Goal: Task Accomplishment & Management: Use online tool/utility

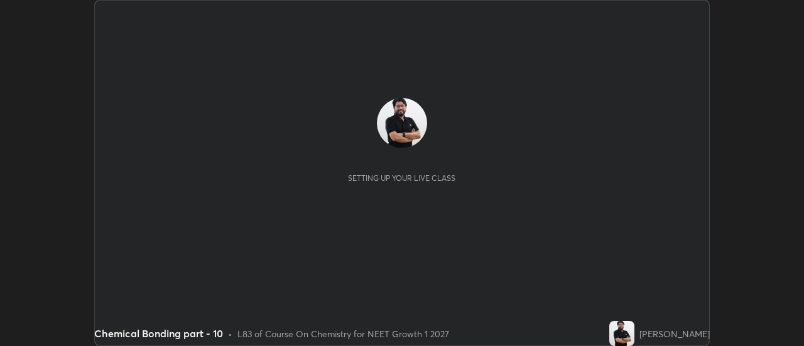
scroll to position [346, 803]
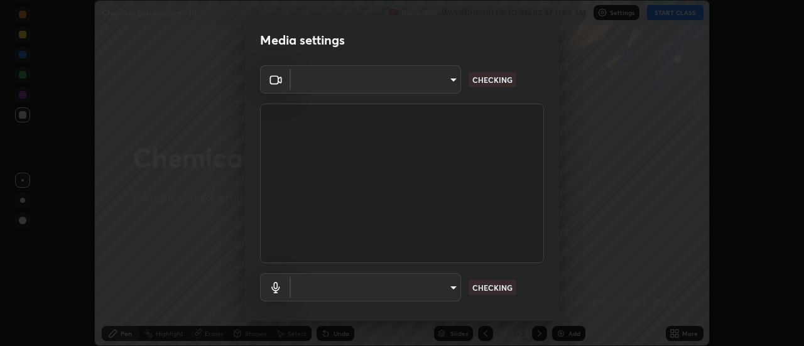
type input "f4ea8680b79eb92e15555447595460d1008e84c9b25948f1cd1a12945e44a0fe"
click at [365, 78] on body "Erase all Chemical Bonding part - 10 Recording WAS SCHEDULED TO START AT 11:05 …" at bounding box center [402, 173] width 804 height 346
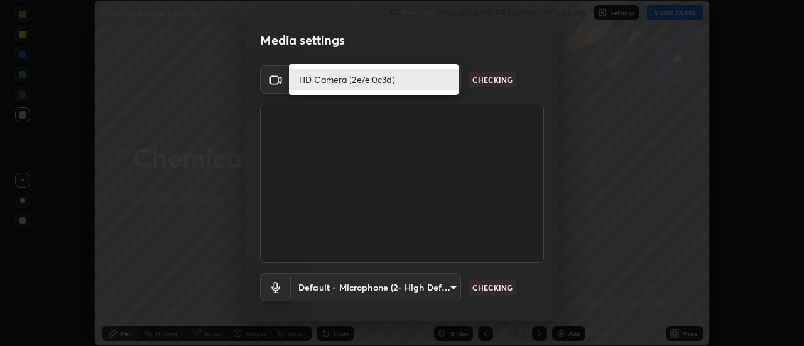
click at [342, 81] on li "HD Camera (2e7e:0c3d)" at bounding box center [374, 79] width 170 height 21
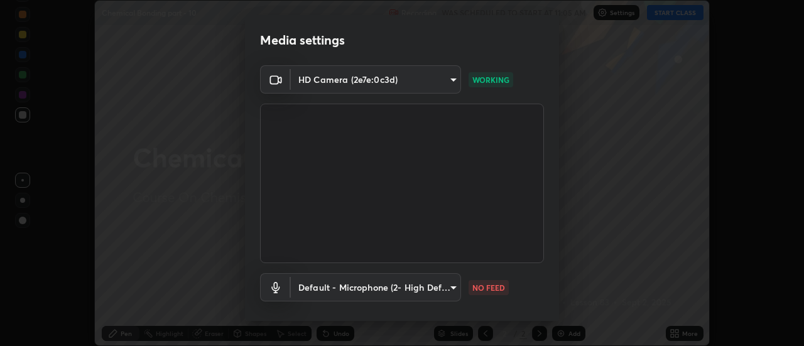
scroll to position [66, 0]
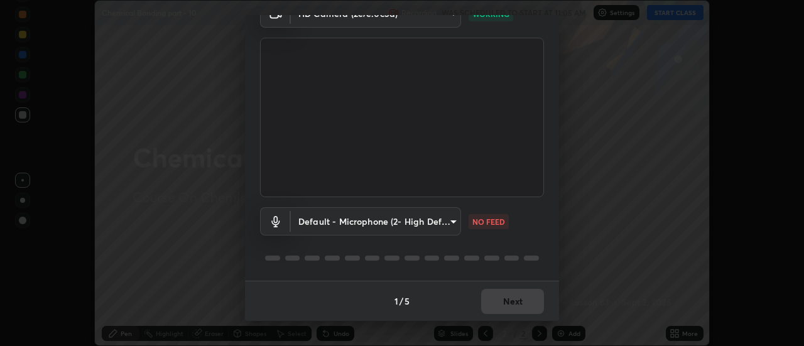
click at [408, 214] on body "Erase all Chemical Bonding part - 10 Recording WAS SCHEDULED TO START AT 11:05 …" at bounding box center [402, 173] width 804 height 346
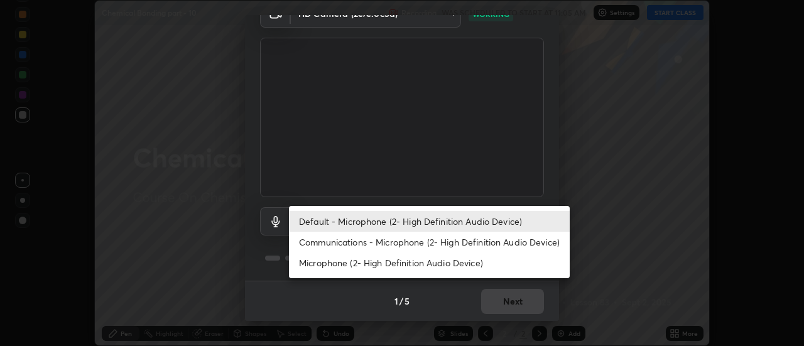
click at [382, 241] on li "Communications - Microphone (2- High Definition Audio Device)" at bounding box center [429, 242] width 281 height 21
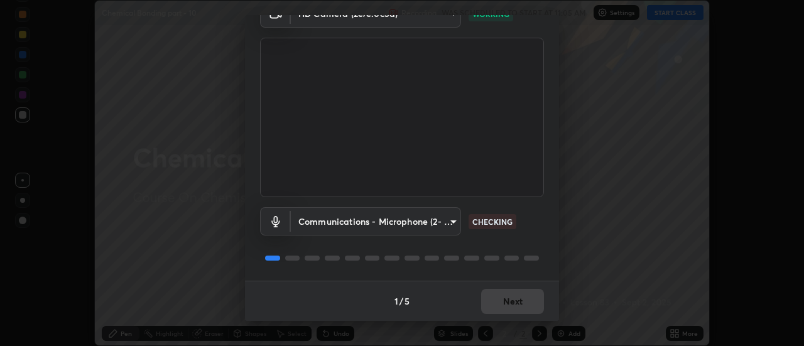
click at [399, 222] on body "Erase all Chemical Bonding part - 10 Recording WAS SCHEDULED TO START AT 11:05 …" at bounding box center [402, 173] width 804 height 346
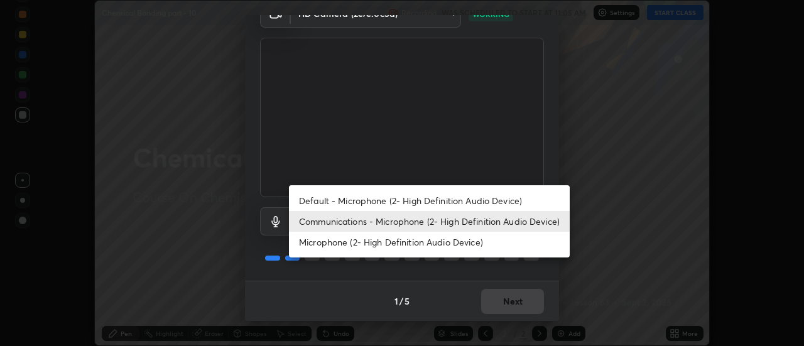
click at [403, 202] on li "Default - Microphone (2- High Definition Audio Device)" at bounding box center [429, 200] width 281 height 21
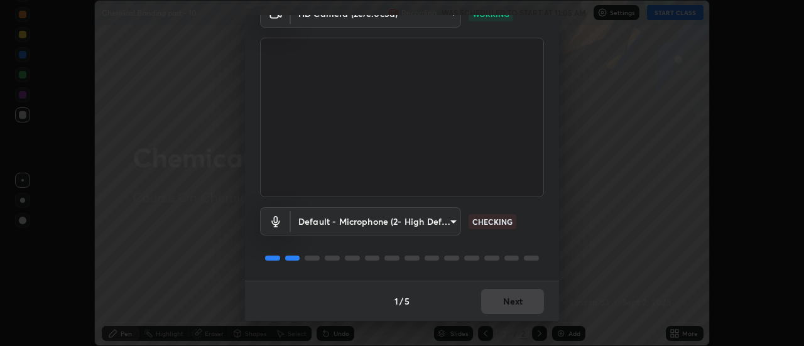
type input "default"
click at [509, 301] on button "Next" at bounding box center [512, 301] width 63 height 25
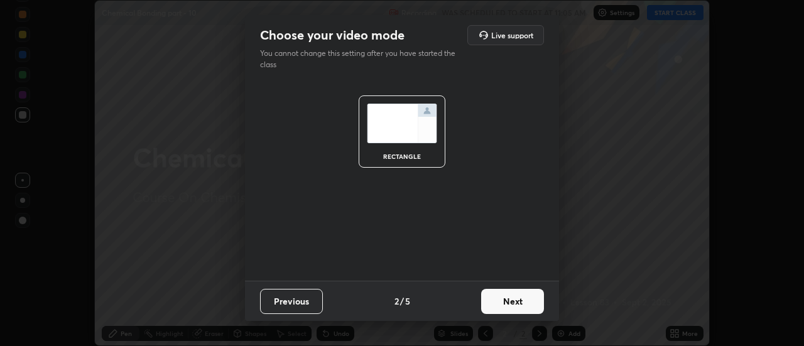
scroll to position [0, 0]
click at [519, 304] on button "Next" at bounding box center [512, 301] width 63 height 25
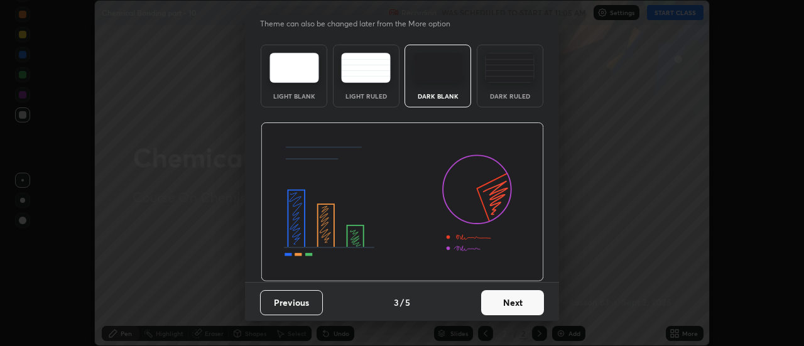
scroll to position [31, 0]
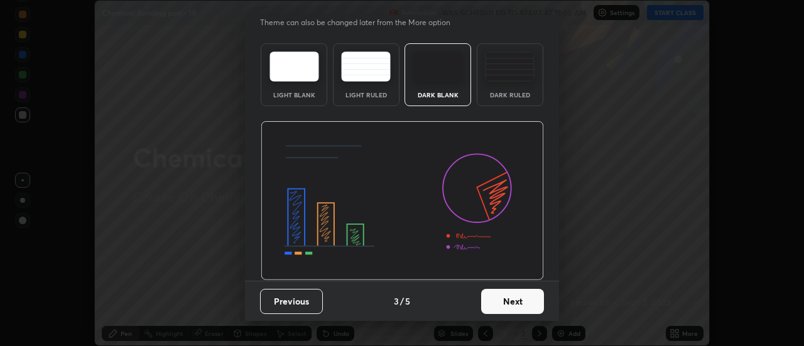
click at [519, 305] on button "Next" at bounding box center [512, 301] width 63 height 25
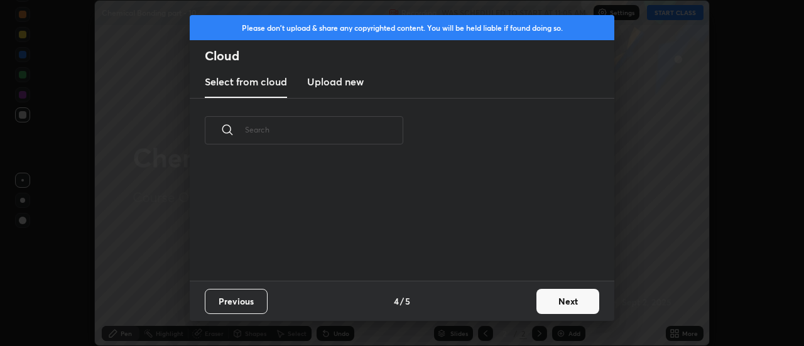
scroll to position [0, 0]
click at [566, 304] on button "Next" at bounding box center [567, 301] width 63 height 25
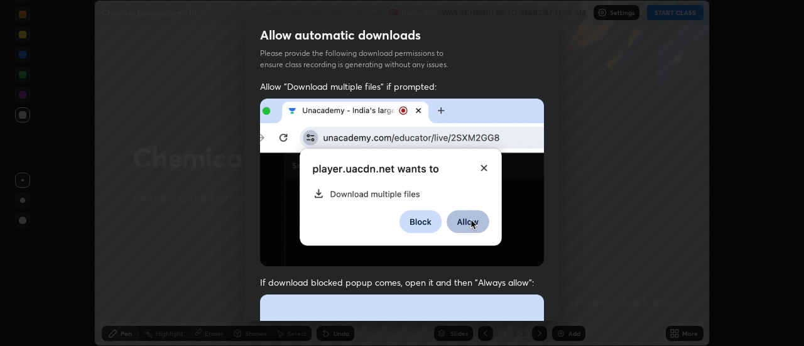
click at [555, 301] on div "Allow "Download multiple files" if prompted: If download blocked popup comes, o…" at bounding box center [402, 344] width 314 height 529
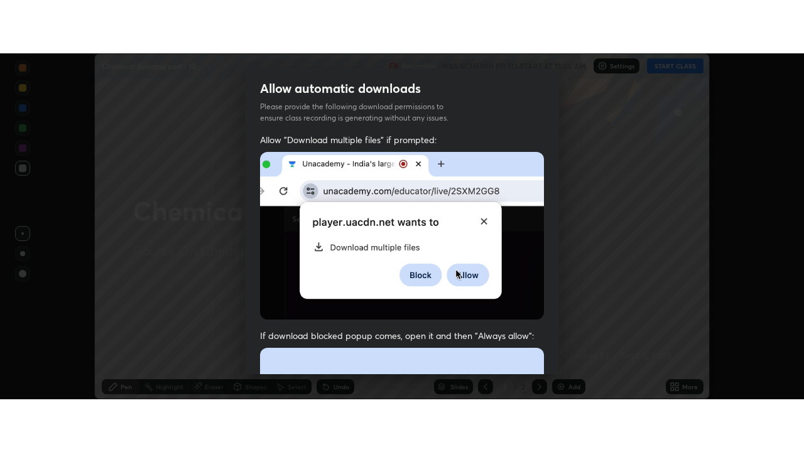
scroll to position [322, 0]
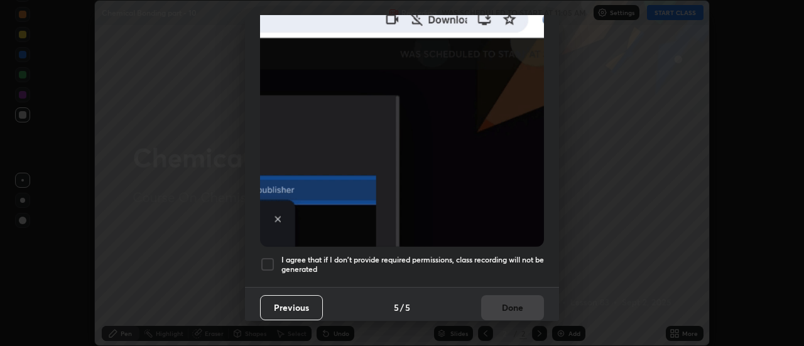
click at [270, 261] on div at bounding box center [267, 264] width 15 height 15
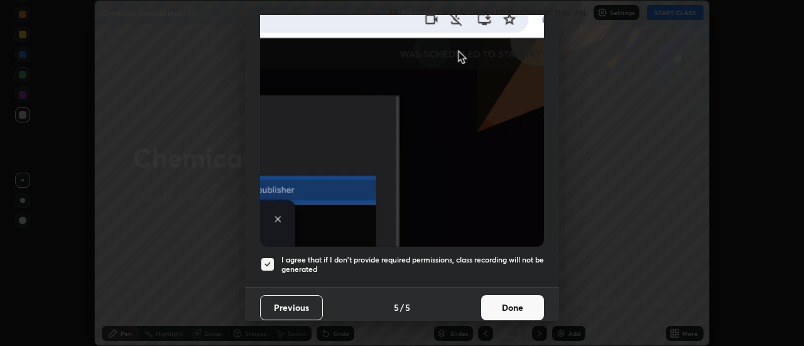
click at [522, 303] on button "Done" at bounding box center [512, 307] width 63 height 25
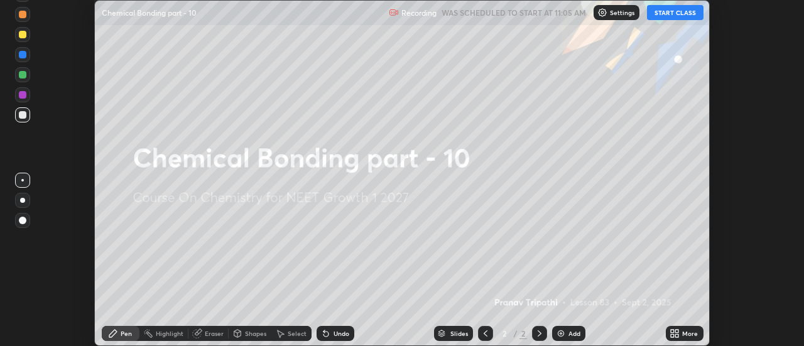
click at [676, 335] on icon at bounding box center [677, 335] width 3 height 3
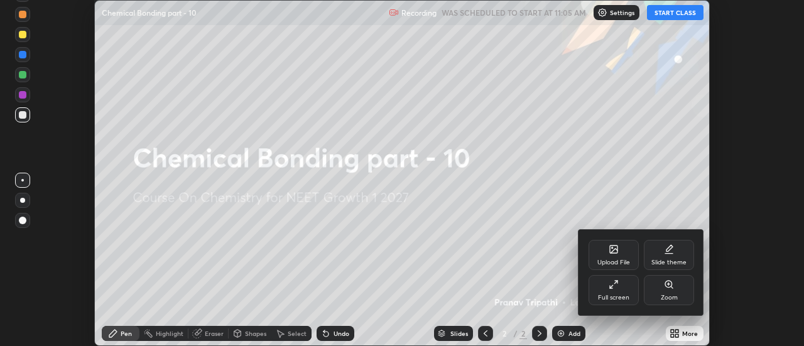
click at [621, 290] on div "Full screen" at bounding box center [613, 290] width 50 height 30
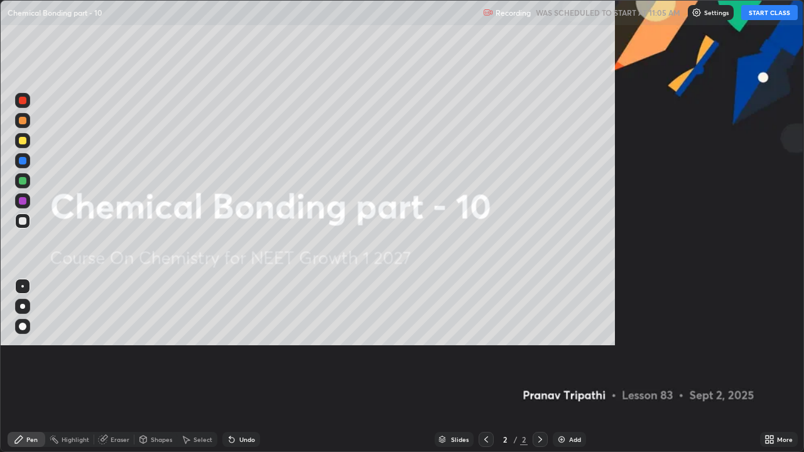
scroll to position [452, 804]
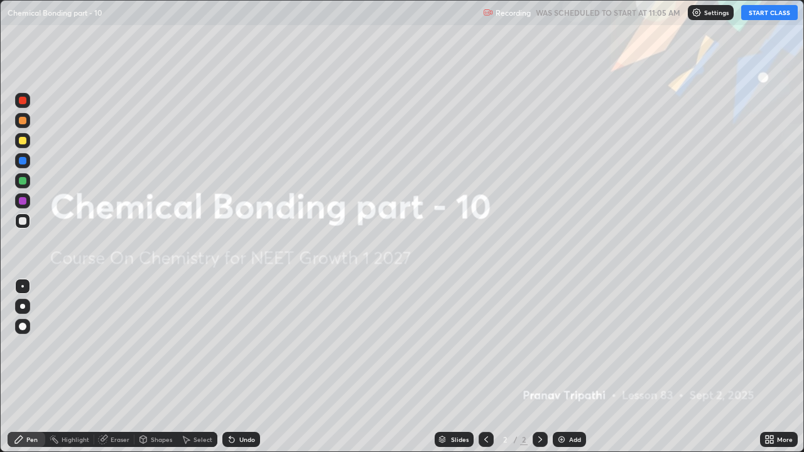
click at [762, 14] on button "START CLASS" at bounding box center [769, 12] width 57 height 15
click at [568, 345] on div "Add" at bounding box center [569, 439] width 33 height 15
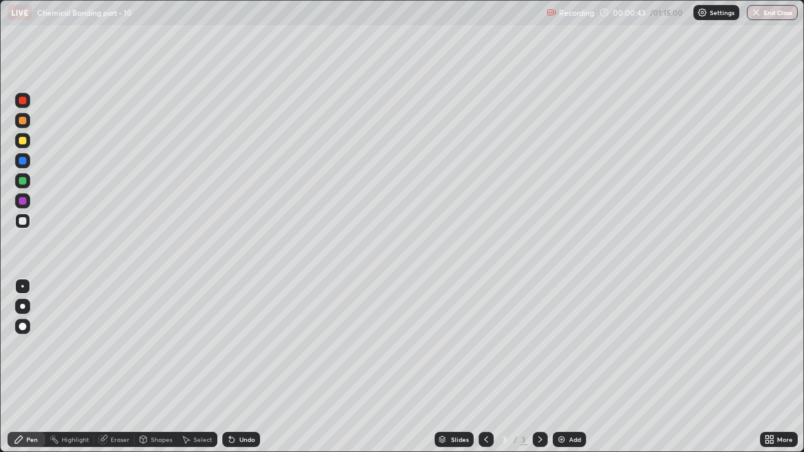
click at [119, 345] on div "Eraser" at bounding box center [120, 439] width 19 height 6
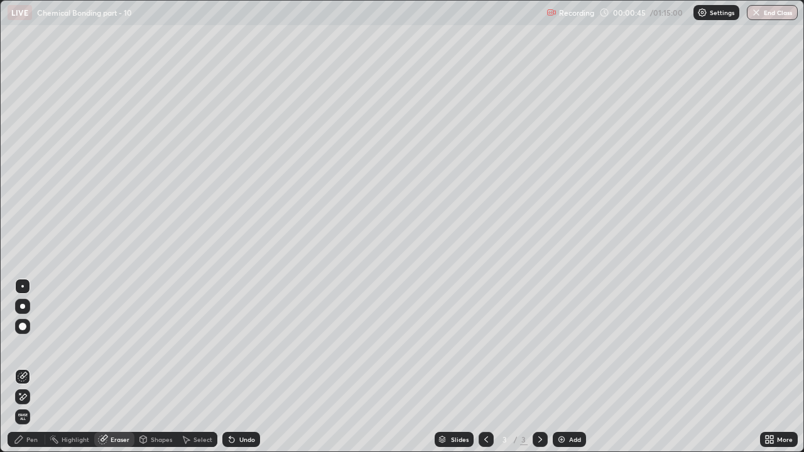
click at [30, 345] on div "Pen" at bounding box center [31, 439] width 11 height 6
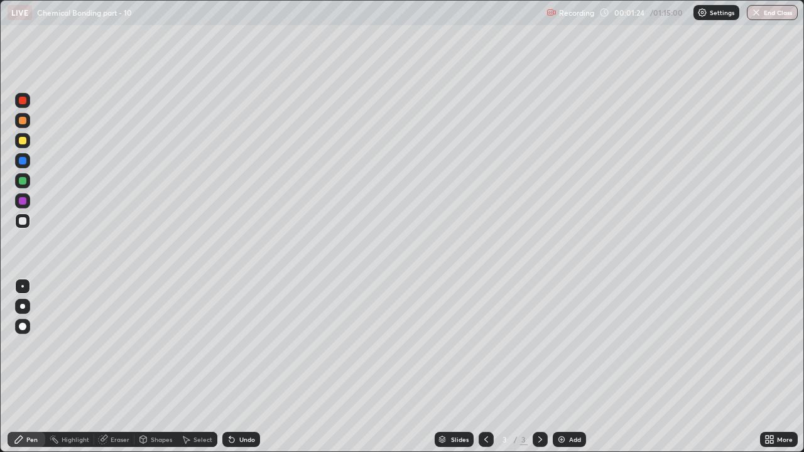
click at [21, 139] on div at bounding box center [23, 141] width 8 height 8
click at [121, 345] on div "Eraser" at bounding box center [120, 439] width 19 height 6
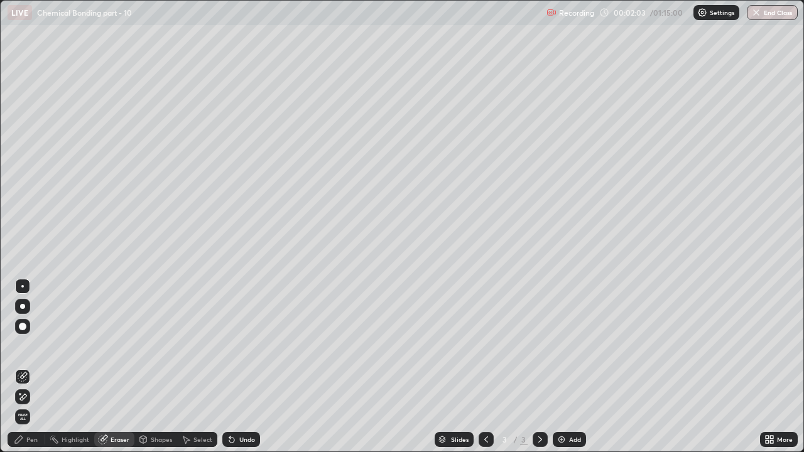
click at [30, 345] on div "Pen" at bounding box center [27, 439] width 38 height 15
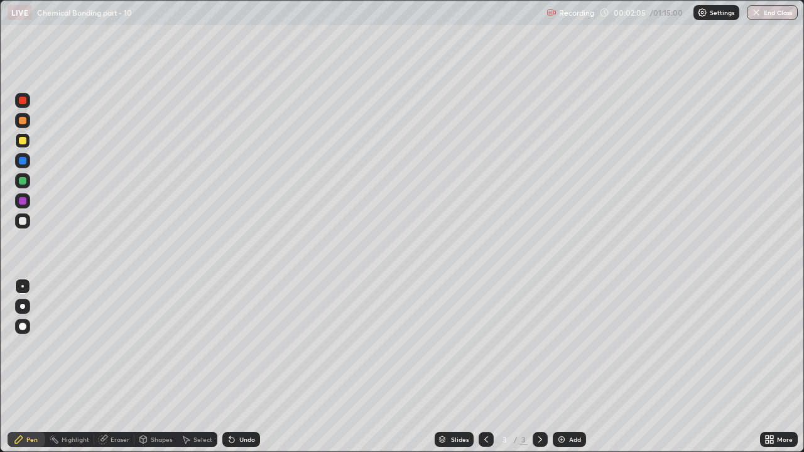
click at [30, 219] on div at bounding box center [22, 221] width 15 height 15
click at [27, 181] on div at bounding box center [22, 180] width 15 height 15
click at [29, 221] on div at bounding box center [22, 221] width 15 height 15
click at [23, 161] on div at bounding box center [23, 161] width 8 height 8
click at [393, 345] on div "Slides 3 / 3 Add" at bounding box center [510, 439] width 500 height 25
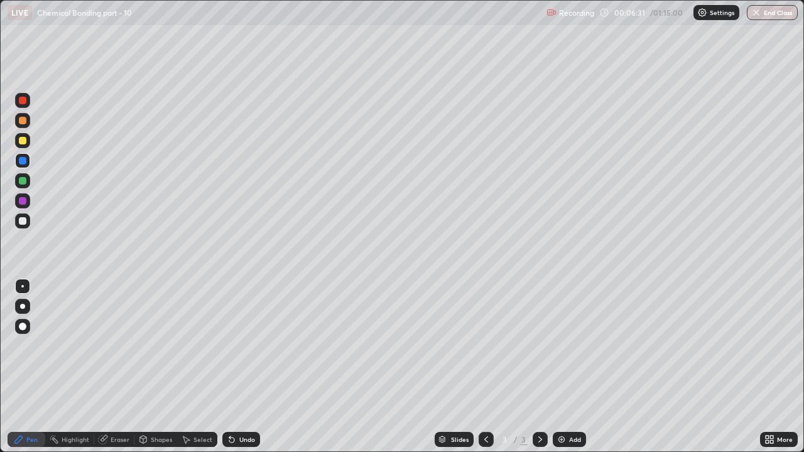
click at [566, 345] on div "Add" at bounding box center [569, 439] width 33 height 15
click at [25, 220] on div at bounding box center [23, 221] width 8 height 8
click at [26, 181] on div at bounding box center [23, 181] width 8 height 8
click at [561, 345] on img at bounding box center [561, 440] width 10 height 10
click at [23, 221] on div at bounding box center [23, 221] width 8 height 8
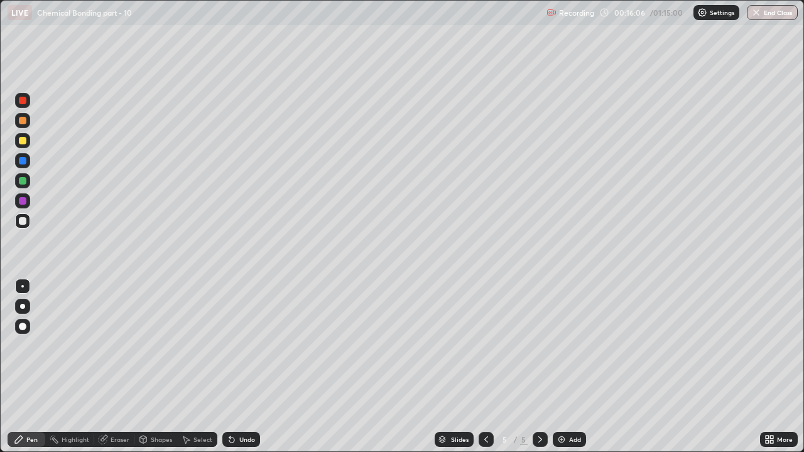
click at [21, 144] on div at bounding box center [23, 141] width 8 height 8
click at [23, 219] on div at bounding box center [23, 221] width 8 height 8
click at [23, 121] on div at bounding box center [23, 121] width 8 height 8
click at [26, 146] on div at bounding box center [22, 140] width 15 height 15
click at [28, 205] on div at bounding box center [22, 200] width 15 height 15
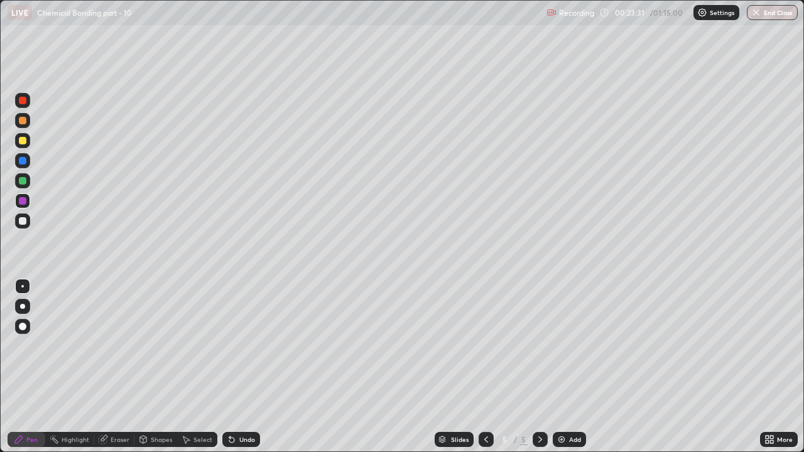
click at [27, 183] on div at bounding box center [22, 180] width 15 height 15
click at [572, 345] on div "Add" at bounding box center [575, 439] width 12 height 6
click at [118, 345] on div "Eraser" at bounding box center [120, 439] width 19 height 6
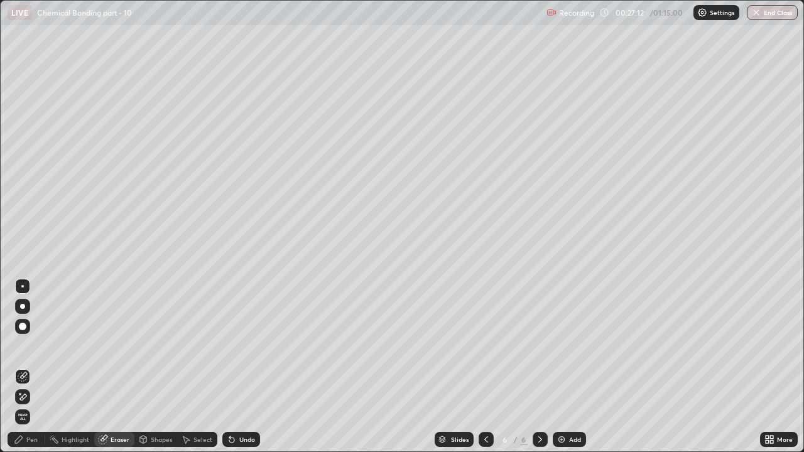
click at [31, 345] on div "Pen" at bounding box center [31, 439] width 11 height 6
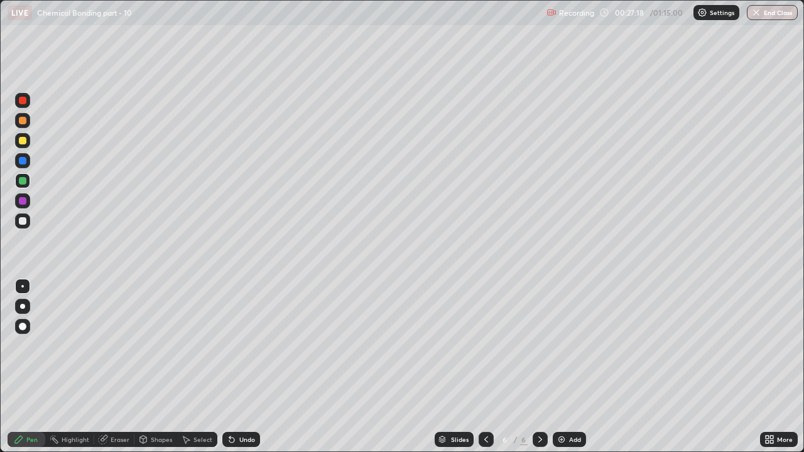
click at [24, 163] on div at bounding box center [23, 161] width 8 height 8
click at [112, 345] on div "Eraser" at bounding box center [114, 439] width 40 height 15
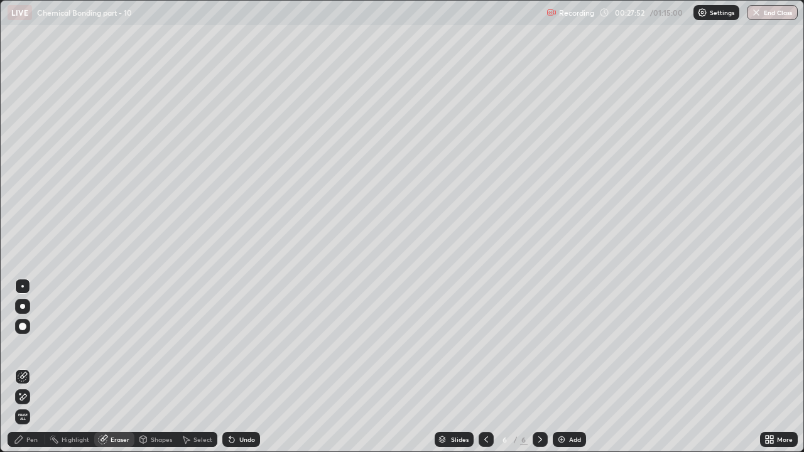
click at [30, 345] on div "Pen" at bounding box center [27, 439] width 38 height 15
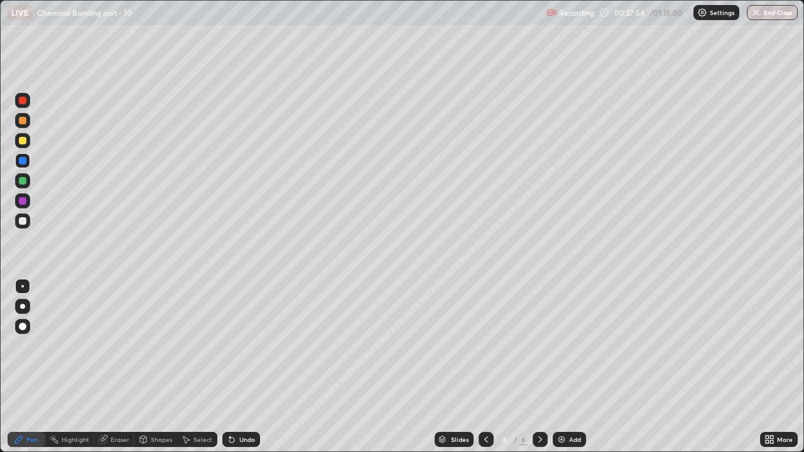
click at [21, 143] on div at bounding box center [23, 141] width 8 height 8
click at [490, 345] on div at bounding box center [486, 439] width 15 height 15
click at [539, 345] on icon at bounding box center [540, 440] width 10 height 10
click at [26, 184] on div at bounding box center [22, 180] width 15 height 15
click at [16, 148] on div at bounding box center [22, 141] width 15 height 20
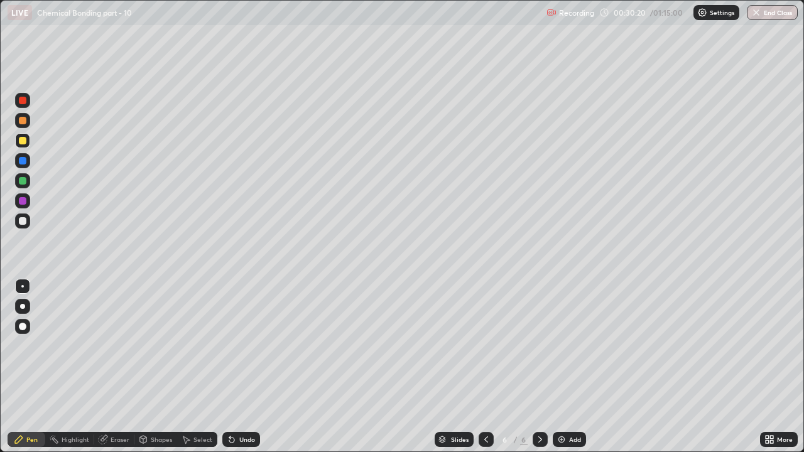
click at [29, 202] on div at bounding box center [22, 200] width 15 height 15
click at [23, 160] on div at bounding box center [23, 161] width 8 height 8
click at [26, 138] on div at bounding box center [23, 141] width 8 height 8
click at [30, 126] on div at bounding box center [22, 121] width 15 height 20
click at [564, 345] on img at bounding box center [561, 440] width 10 height 10
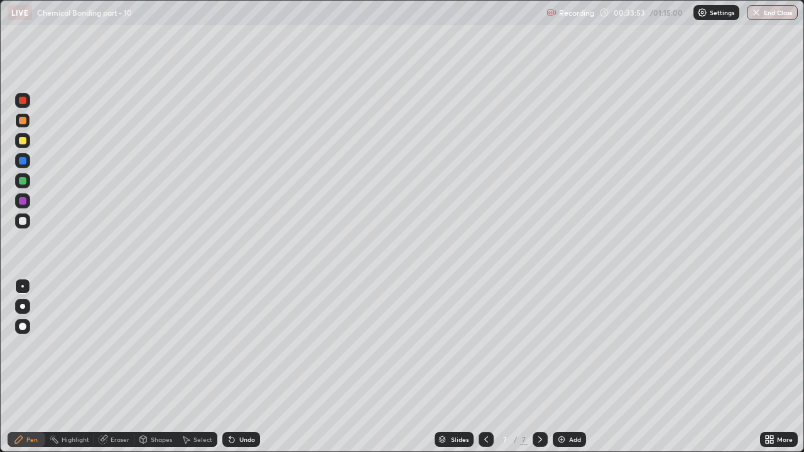
click at [25, 222] on div at bounding box center [23, 221] width 8 height 8
click at [30, 144] on div at bounding box center [22, 140] width 15 height 15
click at [26, 123] on div at bounding box center [22, 120] width 15 height 15
click at [21, 142] on div at bounding box center [23, 141] width 8 height 8
click at [21, 124] on div at bounding box center [23, 121] width 8 height 8
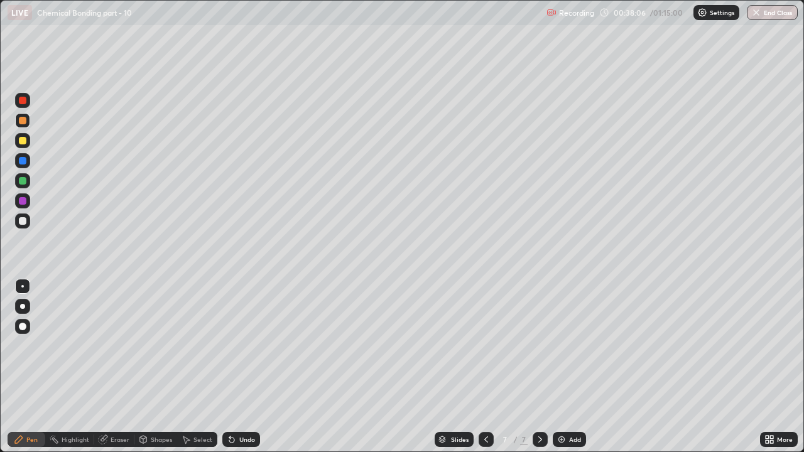
click at [26, 183] on div at bounding box center [23, 181] width 8 height 8
click at [26, 203] on div at bounding box center [23, 201] width 8 height 8
click at [119, 345] on div "Eraser" at bounding box center [120, 439] width 19 height 6
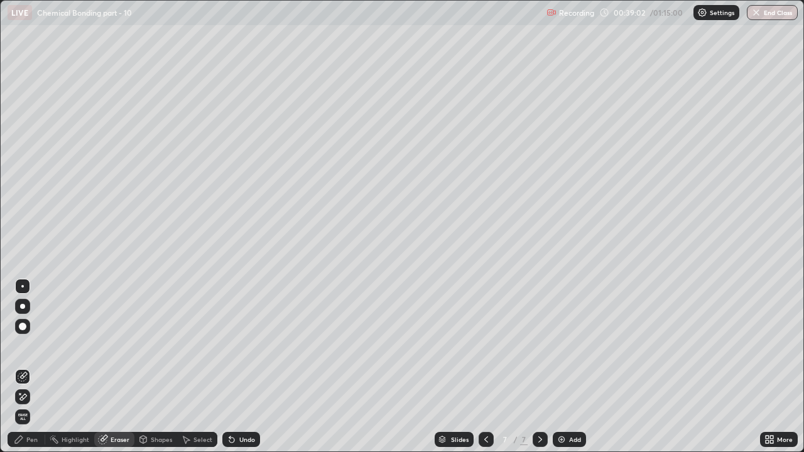
click at [36, 345] on div "Pen" at bounding box center [31, 439] width 11 height 6
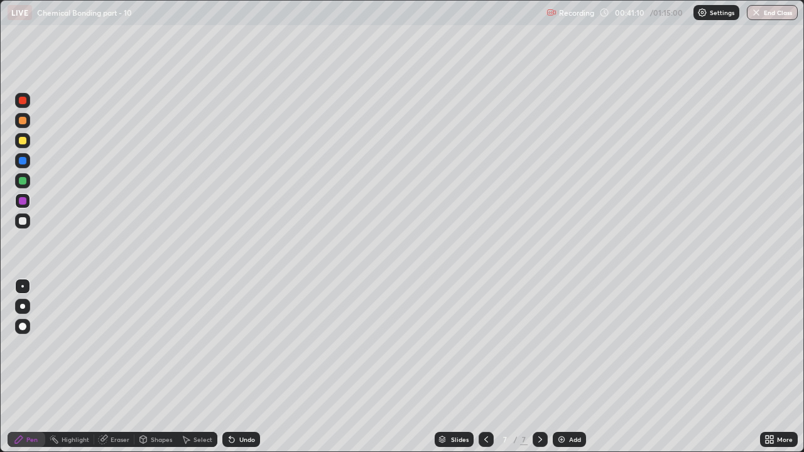
click at [574, 345] on div "Add" at bounding box center [575, 439] width 12 height 6
click at [26, 222] on div at bounding box center [23, 221] width 8 height 8
click at [117, 345] on div "Eraser" at bounding box center [120, 439] width 19 height 6
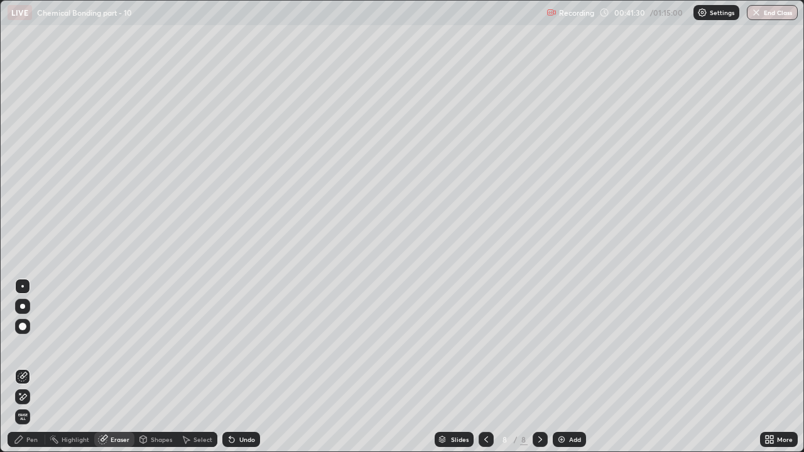
click at [33, 345] on div "Pen" at bounding box center [31, 439] width 11 height 6
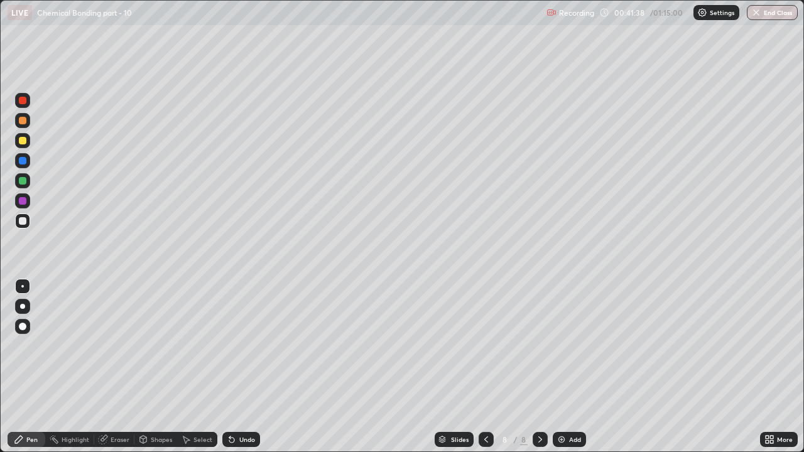
click at [121, 345] on div "Eraser" at bounding box center [120, 439] width 19 height 6
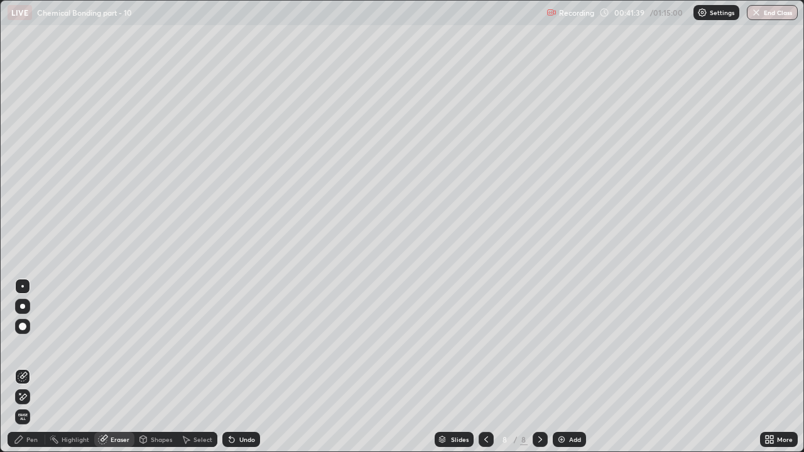
click at [31, 345] on div "Pen" at bounding box center [31, 439] width 11 height 6
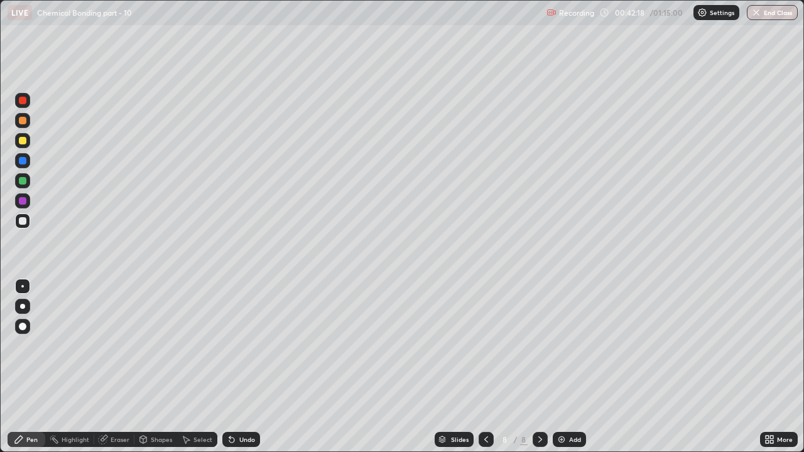
click at [23, 139] on div at bounding box center [23, 141] width 8 height 8
click at [29, 188] on div at bounding box center [22, 181] width 15 height 20
click at [22, 121] on div at bounding box center [23, 121] width 8 height 8
click at [23, 141] on div at bounding box center [23, 141] width 8 height 8
click at [23, 221] on div at bounding box center [23, 221] width 8 height 8
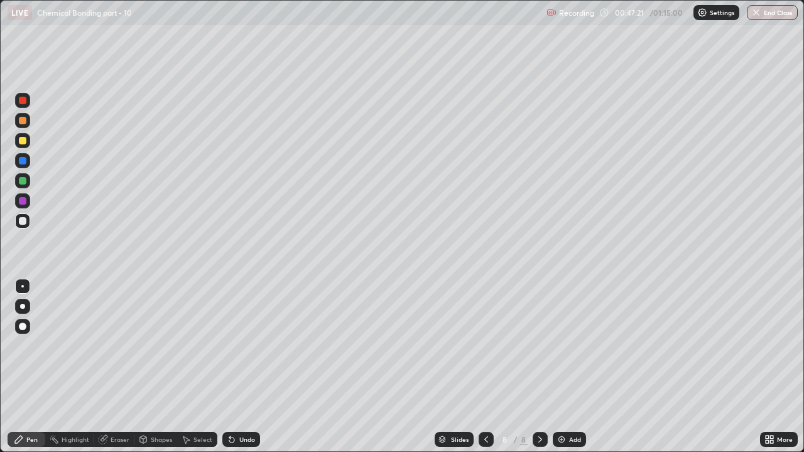
click at [122, 345] on div "Eraser" at bounding box center [114, 439] width 40 height 15
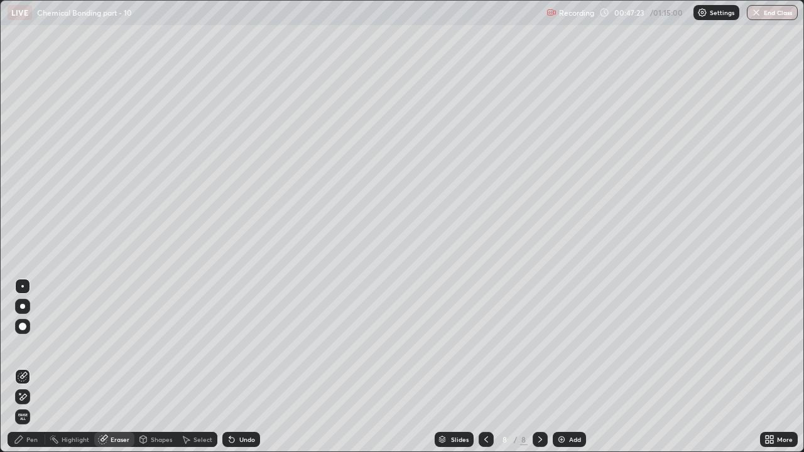
click at [30, 345] on div "Pen" at bounding box center [31, 439] width 11 height 6
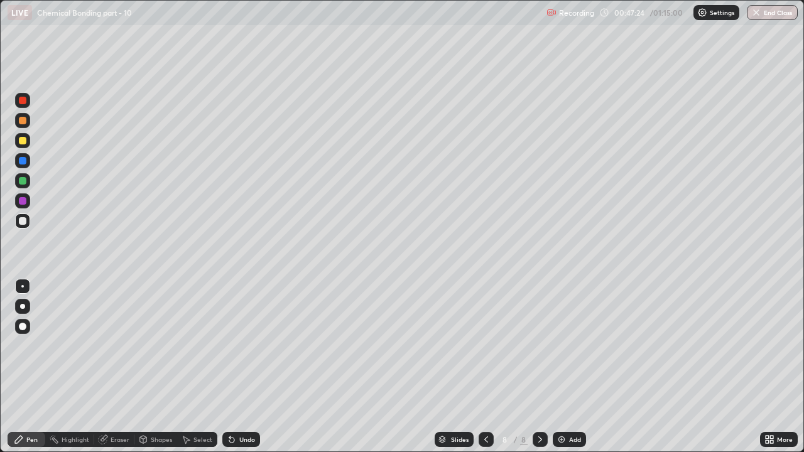
click at [27, 199] on div at bounding box center [22, 200] width 15 height 15
click at [563, 345] on img at bounding box center [561, 440] width 10 height 10
click at [28, 121] on div at bounding box center [22, 120] width 15 height 15
click at [24, 201] on div at bounding box center [23, 201] width 8 height 8
click at [23, 164] on div at bounding box center [23, 161] width 8 height 8
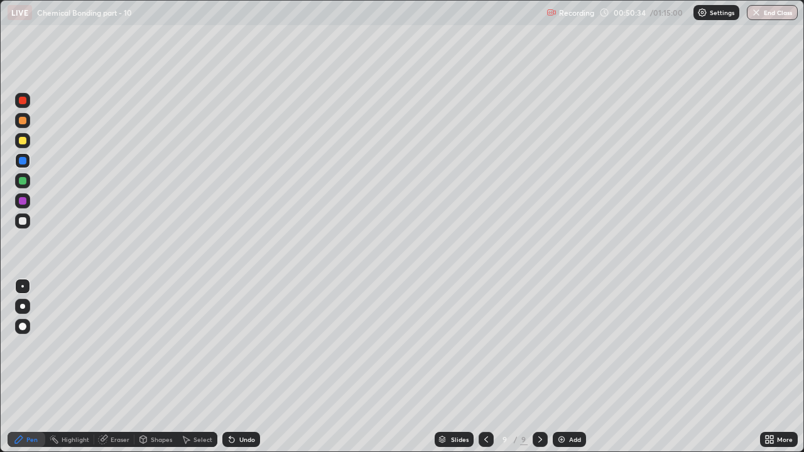
click at [24, 139] on div at bounding box center [23, 141] width 8 height 8
click at [25, 122] on div at bounding box center [23, 121] width 8 height 8
click at [485, 345] on icon at bounding box center [486, 440] width 10 height 10
click at [539, 345] on icon at bounding box center [540, 440] width 10 height 10
click at [484, 345] on icon at bounding box center [486, 440] width 10 height 10
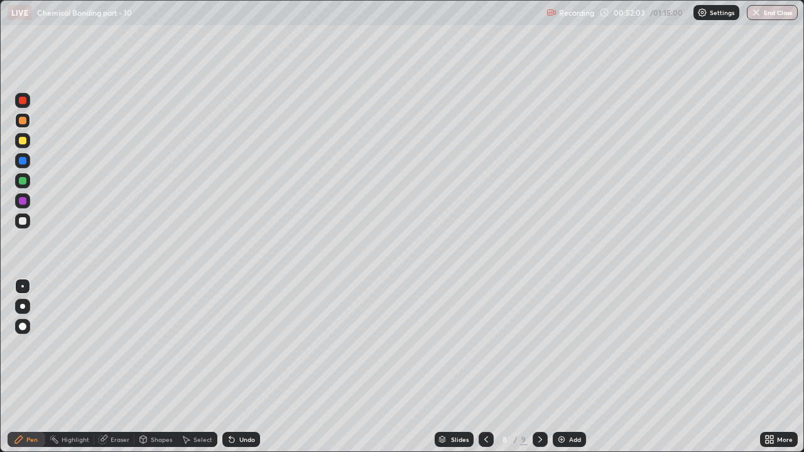
click at [485, 345] on icon at bounding box center [486, 440] width 10 height 10
click at [537, 345] on icon at bounding box center [540, 440] width 10 height 10
click at [539, 345] on icon at bounding box center [540, 440] width 10 height 10
click at [27, 143] on div at bounding box center [22, 140] width 15 height 15
click at [24, 158] on div at bounding box center [23, 161] width 8 height 8
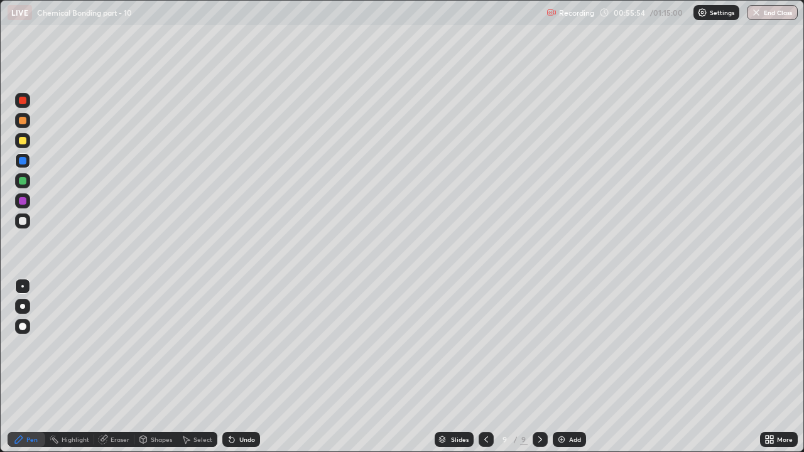
click at [486, 345] on icon at bounding box center [486, 439] width 4 height 6
click at [538, 345] on div at bounding box center [540, 439] width 15 height 15
click at [539, 345] on icon at bounding box center [540, 440] width 10 height 10
click at [569, 345] on div "Add" at bounding box center [575, 439] width 12 height 6
click at [26, 141] on div at bounding box center [23, 141] width 8 height 8
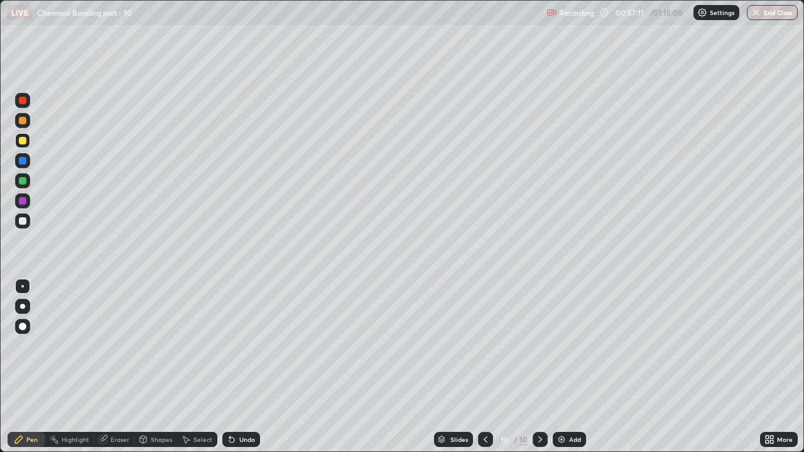
click at [23, 122] on div at bounding box center [23, 121] width 8 height 8
click at [24, 140] on div at bounding box center [23, 141] width 8 height 8
click at [116, 345] on div "Eraser" at bounding box center [114, 439] width 40 height 15
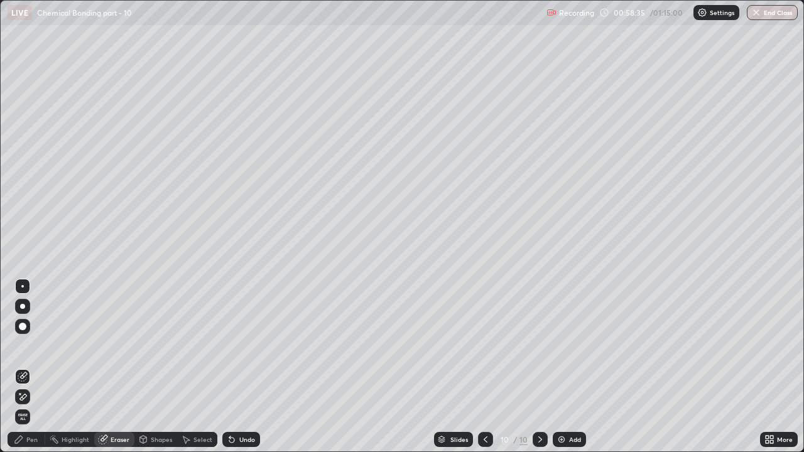
click at [31, 345] on div "Pen" at bounding box center [27, 439] width 38 height 15
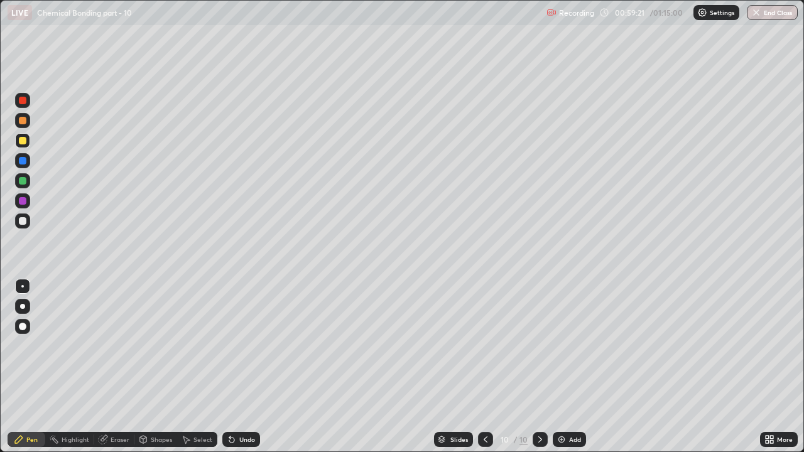
click at [23, 183] on div at bounding box center [23, 181] width 8 height 8
click at [23, 202] on div at bounding box center [23, 201] width 8 height 8
click at [21, 141] on div at bounding box center [23, 141] width 8 height 8
click at [21, 181] on div at bounding box center [23, 181] width 8 height 8
click at [569, 345] on div "Add" at bounding box center [569, 439] width 33 height 15
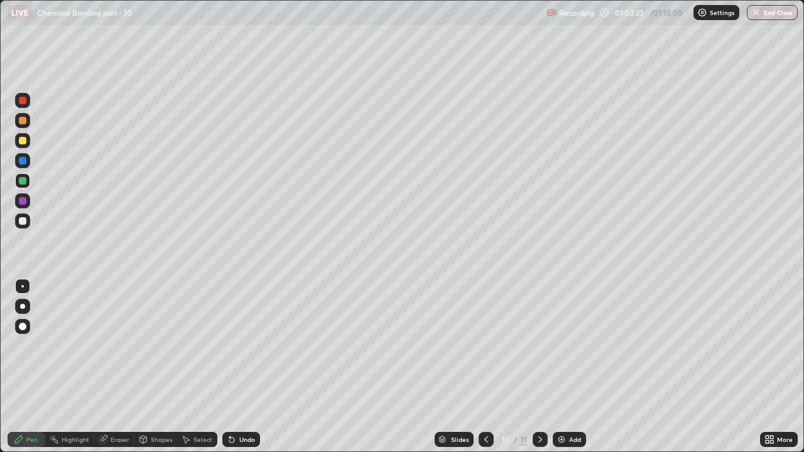
click at [21, 224] on div at bounding box center [23, 221] width 8 height 8
click at [27, 120] on div at bounding box center [22, 120] width 15 height 15
click at [21, 141] on div at bounding box center [23, 141] width 8 height 8
click at [26, 163] on div at bounding box center [23, 161] width 8 height 8
click at [21, 141] on div at bounding box center [23, 141] width 8 height 8
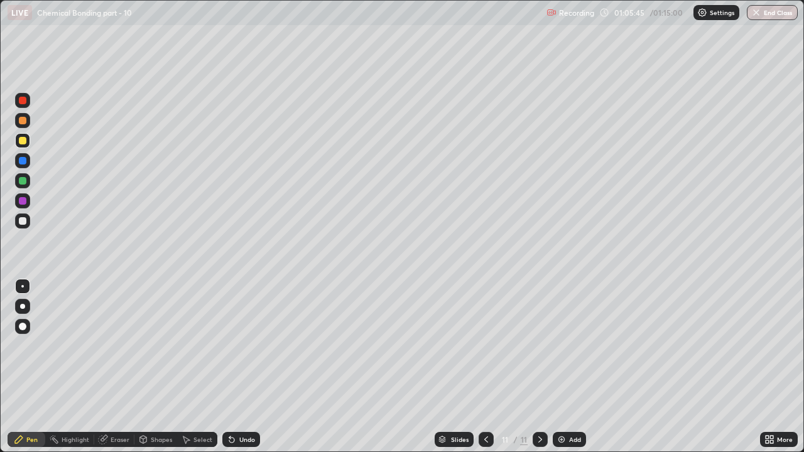
click at [20, 123] on div at bounding box center [23, 121] width 8 height 8
click at [24, 138] on div at bounding box center [23, 141] width 8 height 8
click at [565, 345] on img at bounding box center [561, 440] width 10 height 10
click at [24, 121] on div at bounding box center [23, 121] width 8 height 8
click at [23, 141] on div at bounding box center [23, 141] width 8 height 8
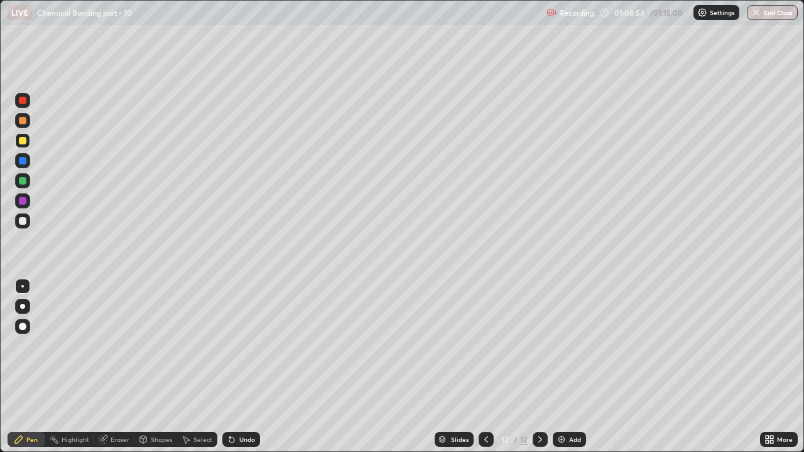
click at [26, 220] on div at bounding box center [23, 221] width 8 height 8
click at [771, 12] on button "End Class" at bounding box center [773, 12] width 50 height 15
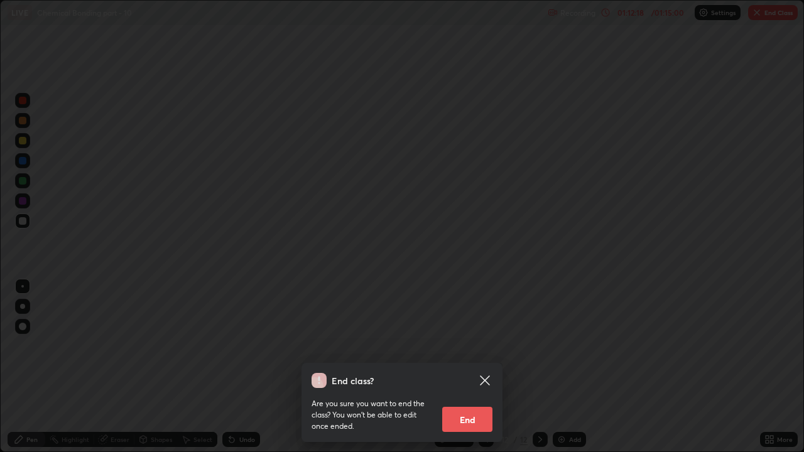
click at [467, 345] on button "End" at bounding box center [467, 419] width 50 height 25
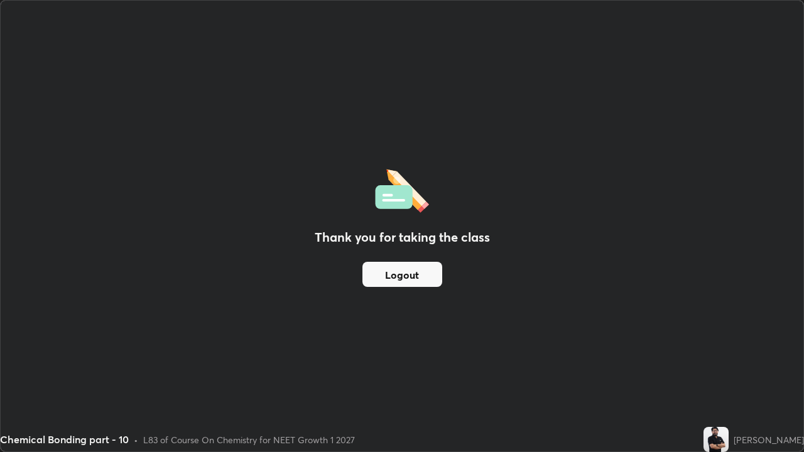
click at [407, 276] on button "Logout" at bounding box center [402, 274] width 80 height 25
